Goal: Information Seeking & Learning: Learn about a topic

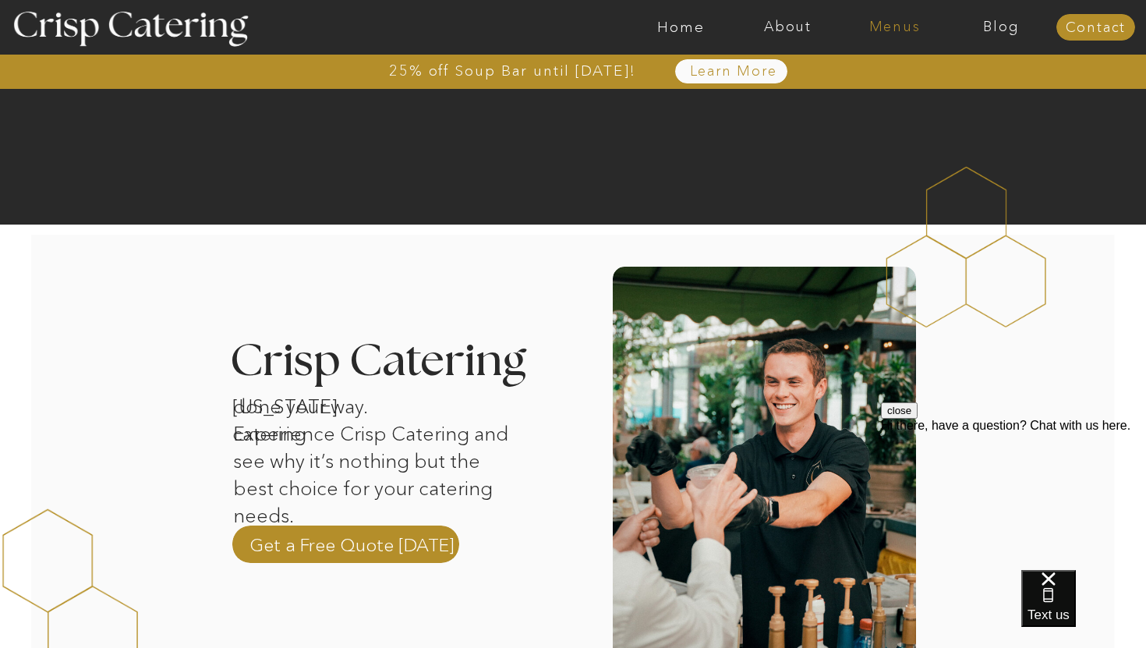
click at [891, 23] on nav "Menus" at bounding box center [894, 27] width 107 height 16
click at [897, 72] on nav "Summer (Mar-Aug)" at bounding box center [900, 70] width 140 height 15
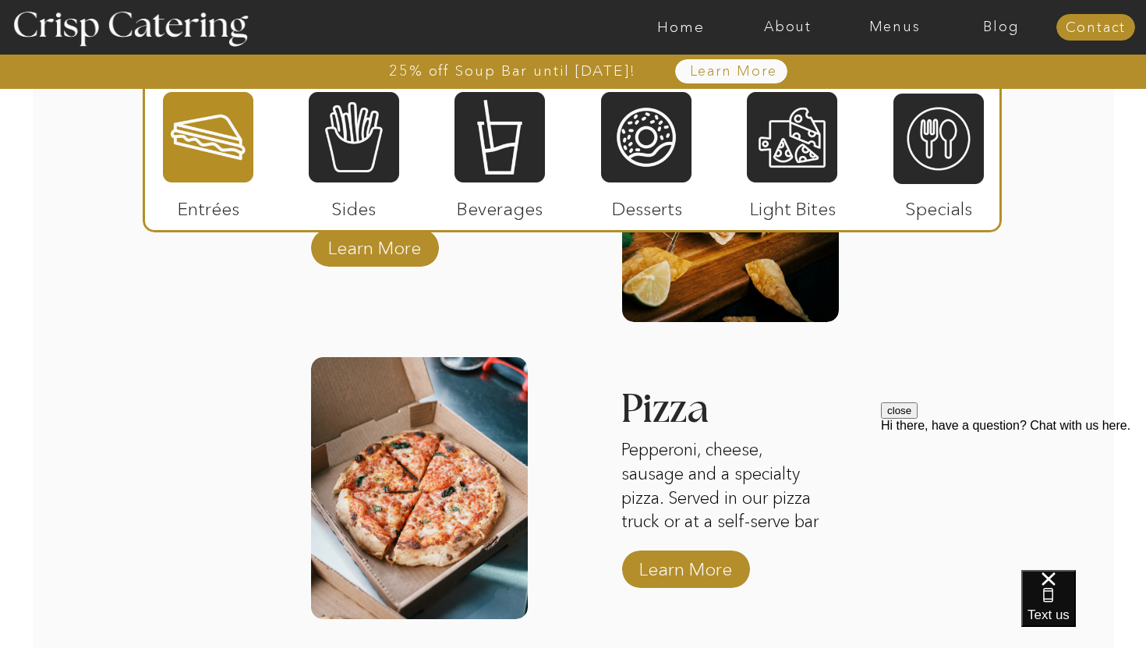
scroll to position [2035, 0]
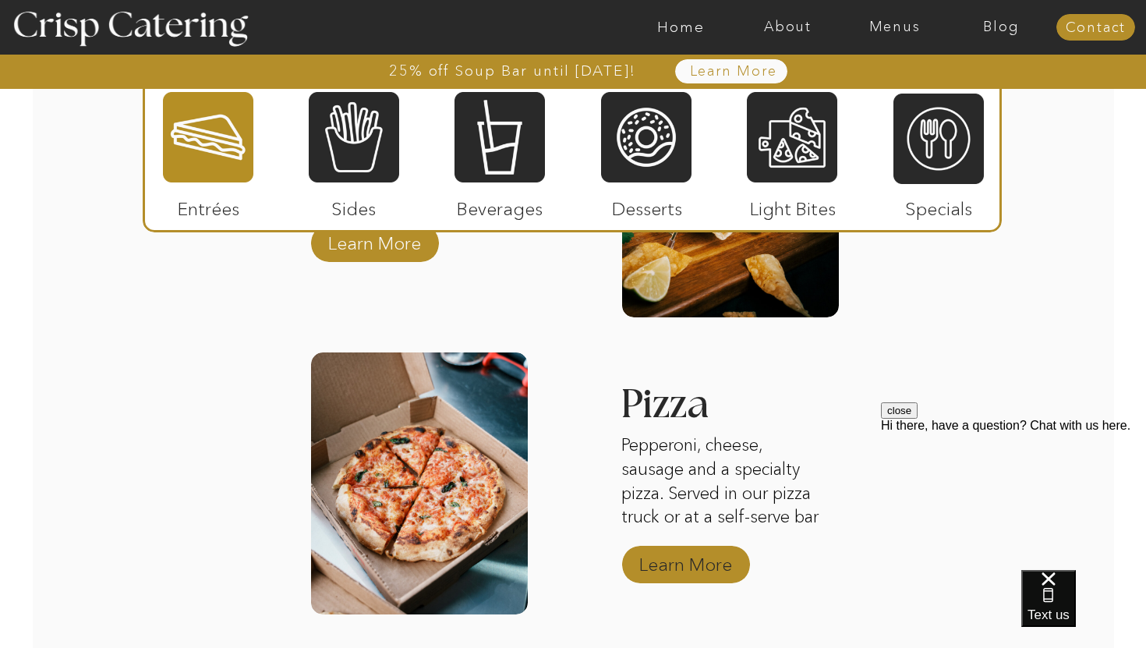
click at [674, 554] on p "Learn More" at bounding box center [686, 560] width 104 height 45
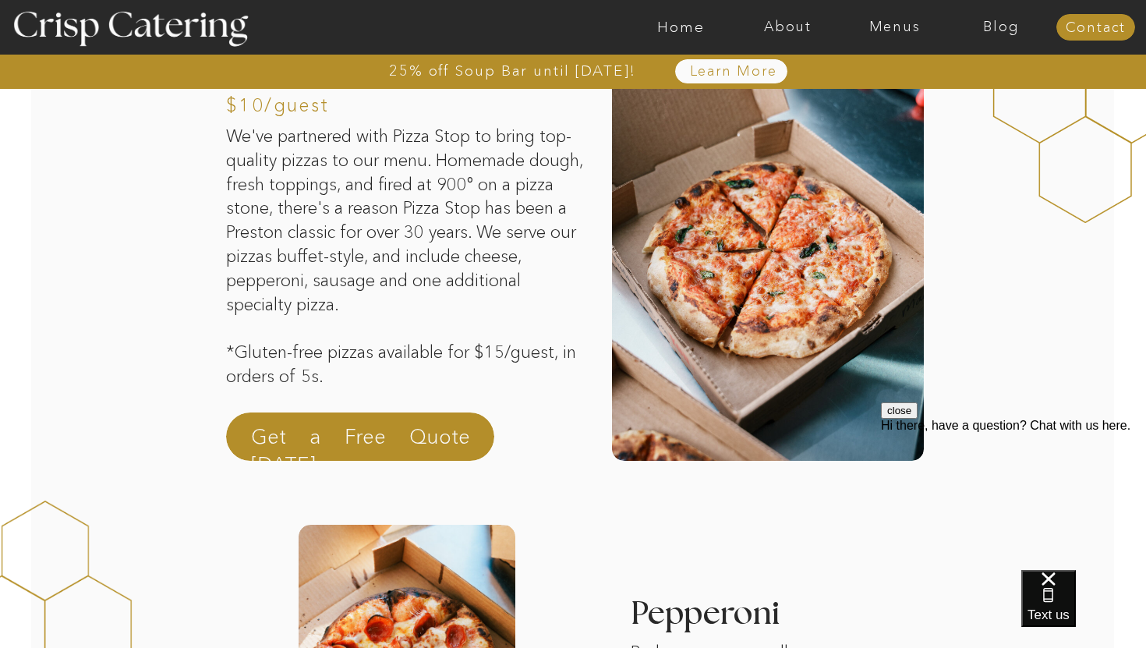
scroll to position [335, 0]
